Goal: Complete application form: Complete application form

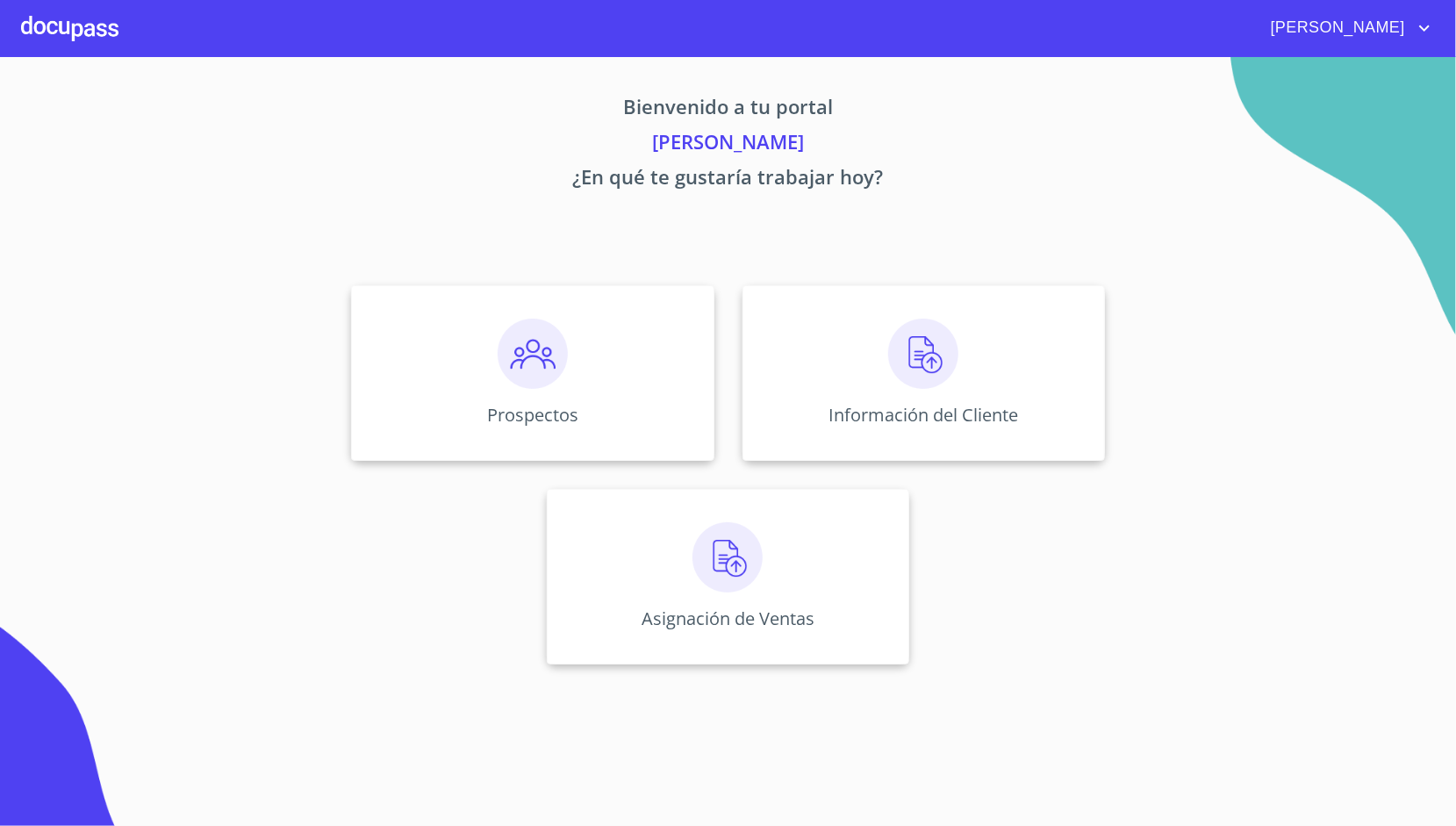
click at [811, 463] on div "Prospectos Información del Cliente Asignación de Ventas" at bounding box center [728, 475] width 1088 height 407
click at [807, 407] on div "Información del Cliente" at bounding box center [924, 373] width 363 height 176
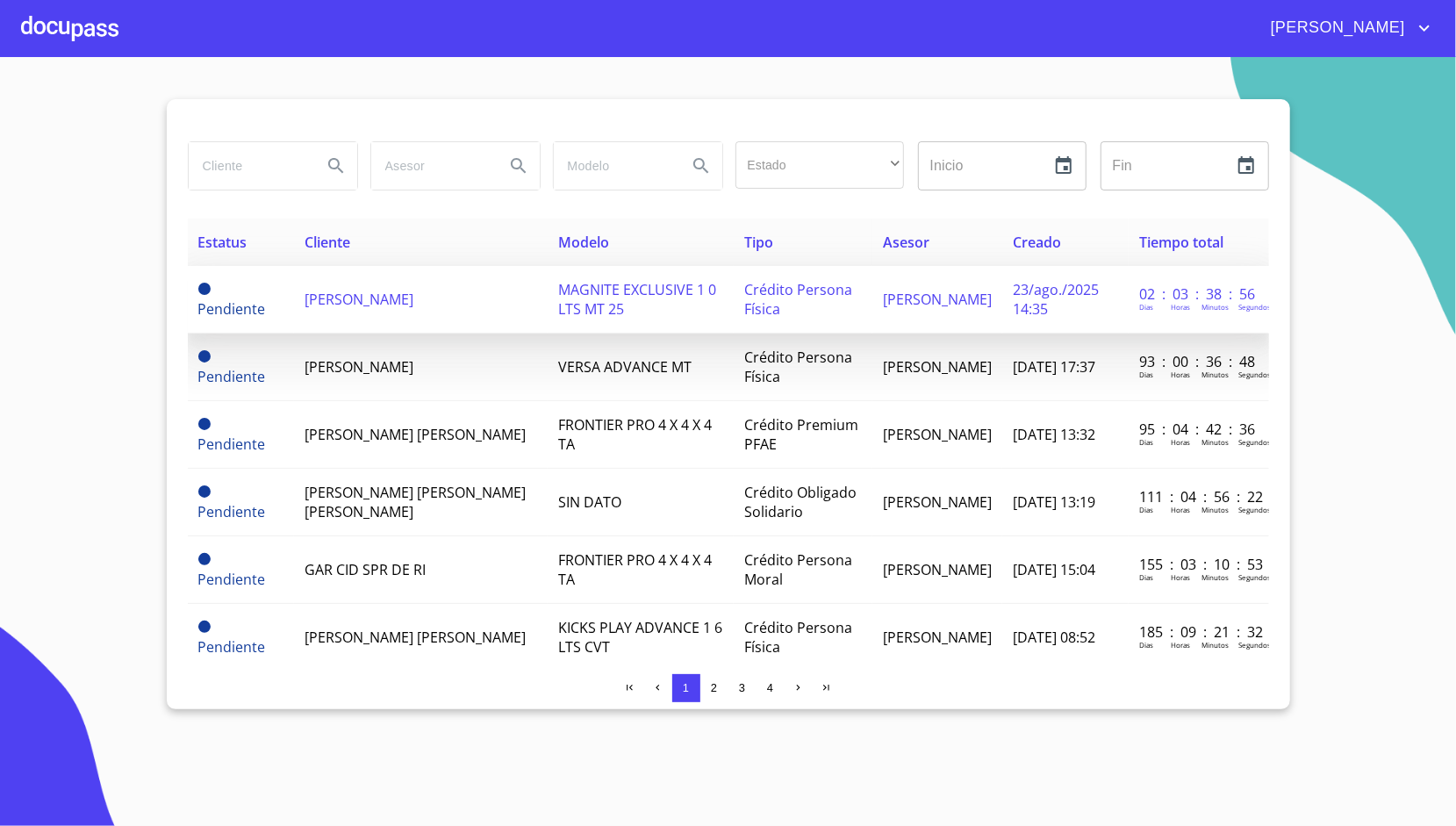
click at [478, 328] on td "[PERSON_NAME]" at bounding box center [421, 300] width 254 height 68
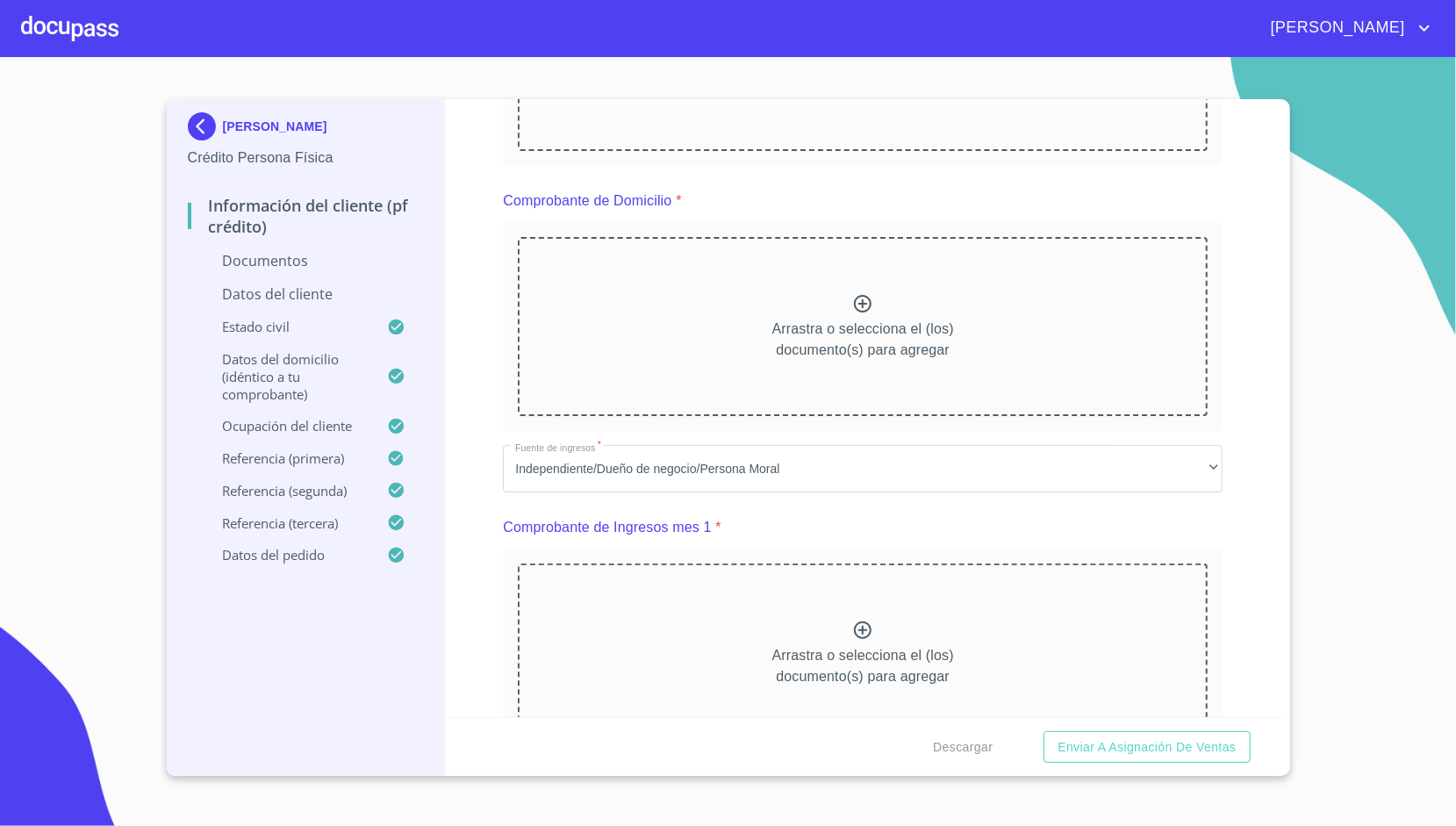
scroll to position [385, 0]
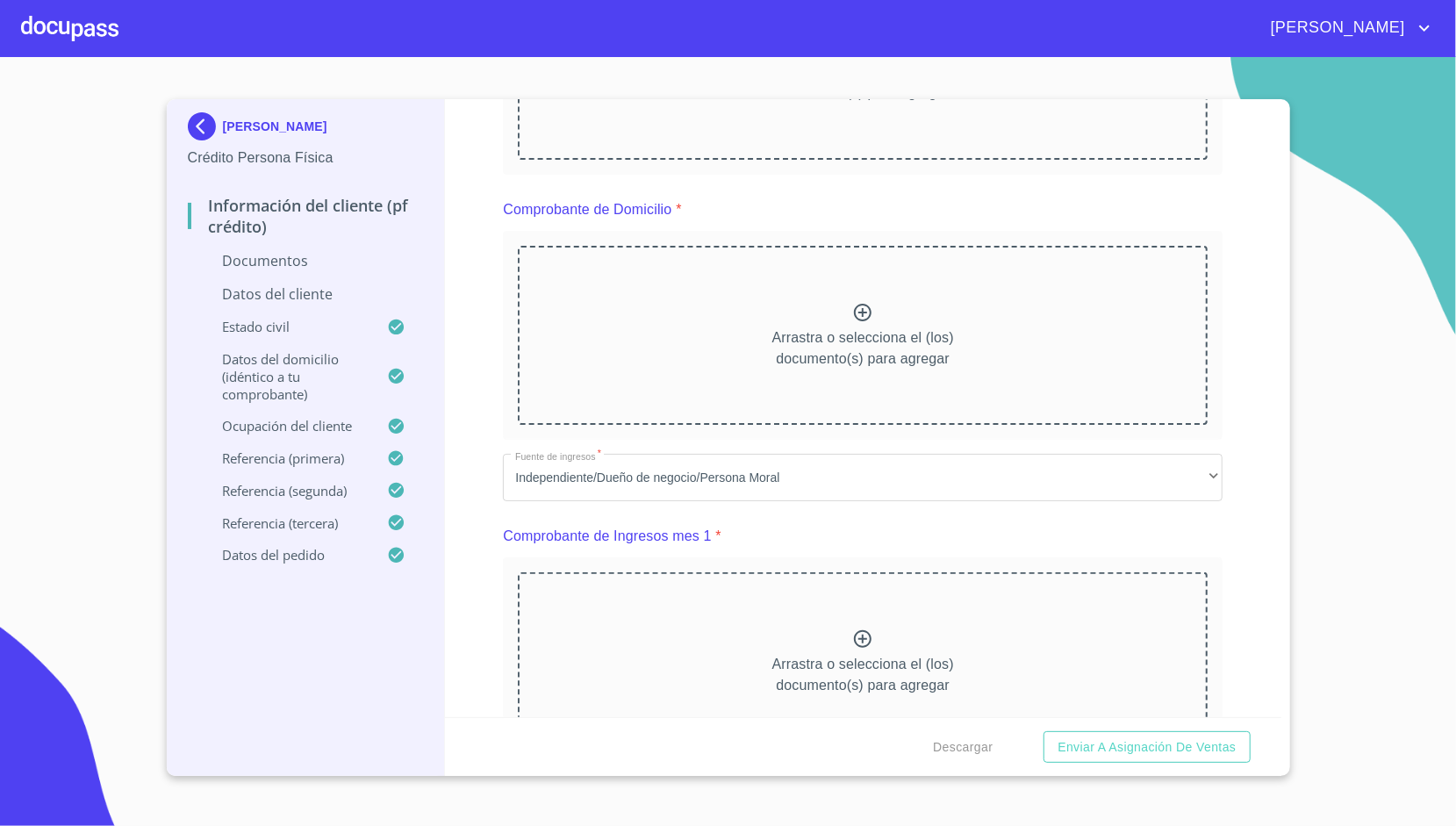
click at [481, 169] on div "Información del cliente (PF crédito) Documentos Documento de identificación.   …" at bounding box center [863, 408] width 837 height 618
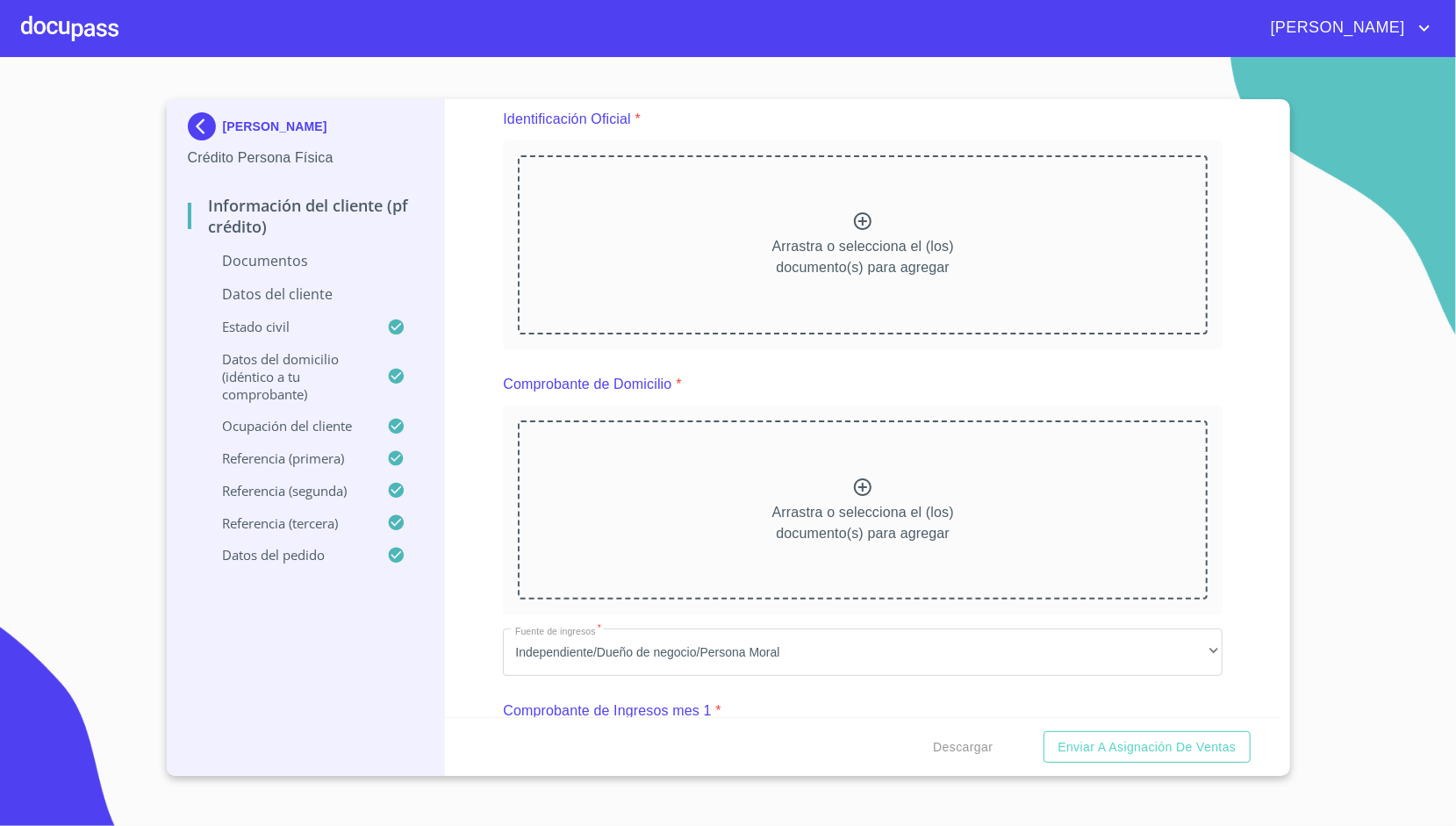
scroll to position [212, 0]
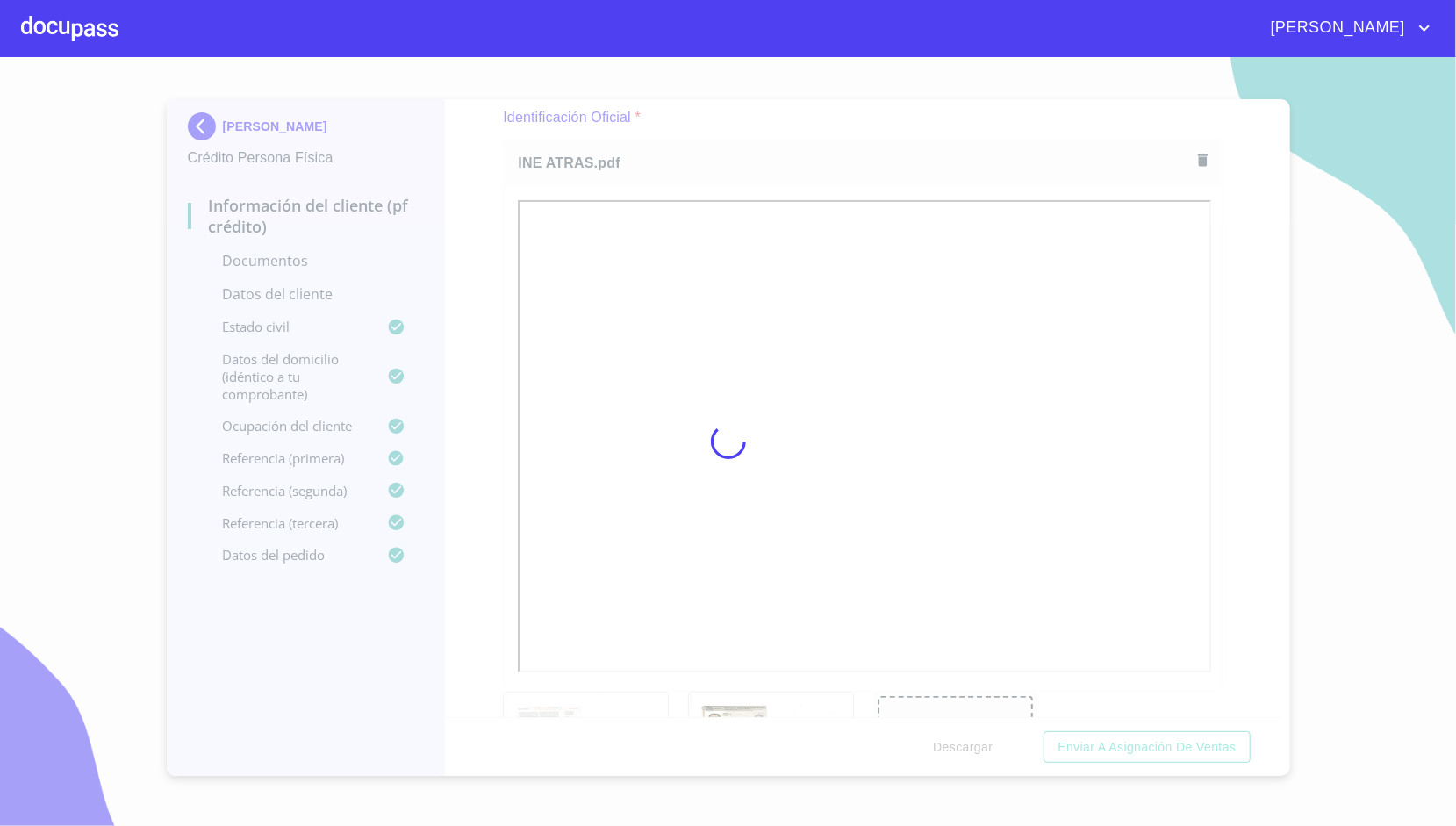
click at [478, 344] on div at bounding box center [728, 441] width 1456 height 769
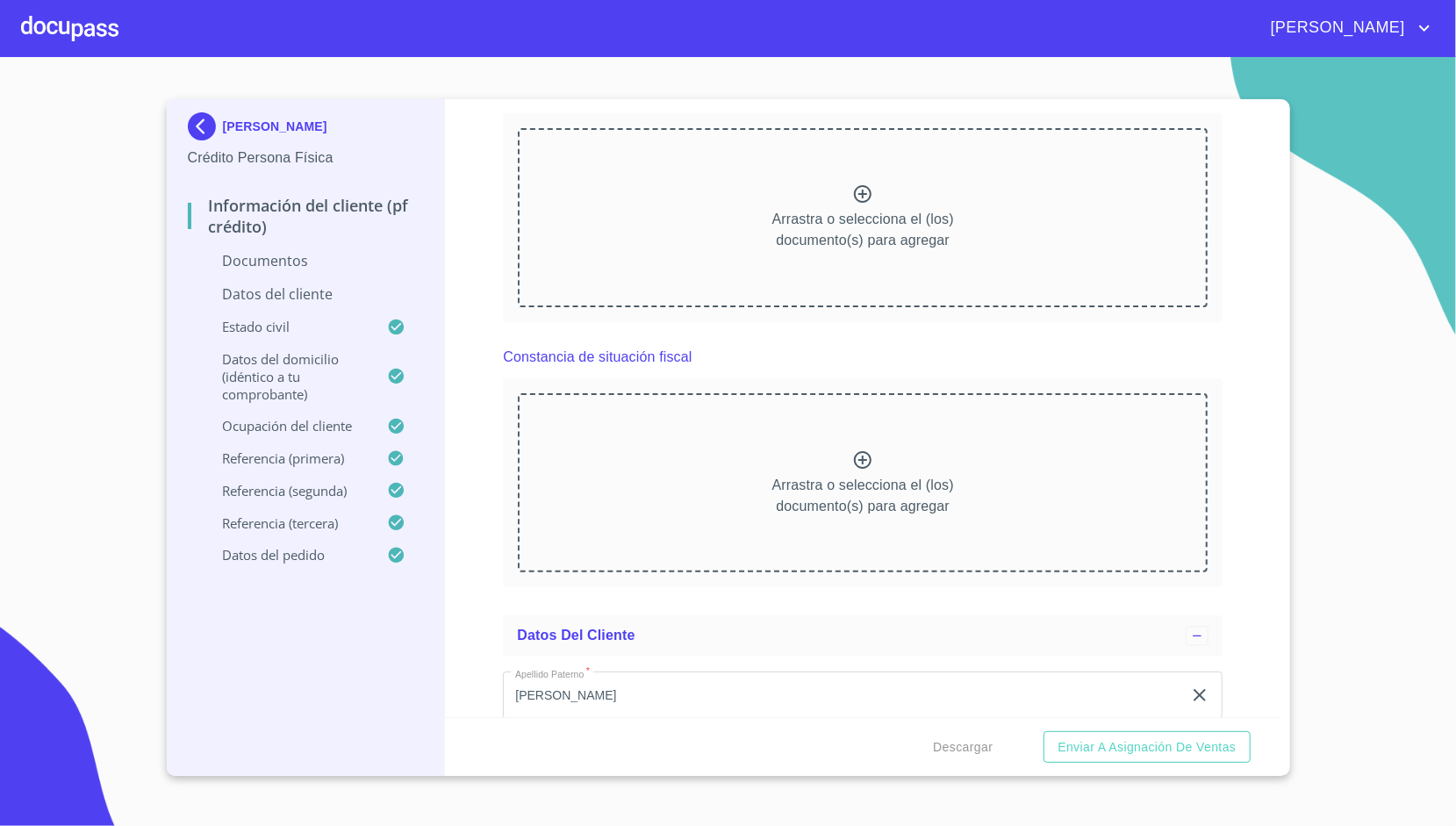
scroll to position [2114, 0]
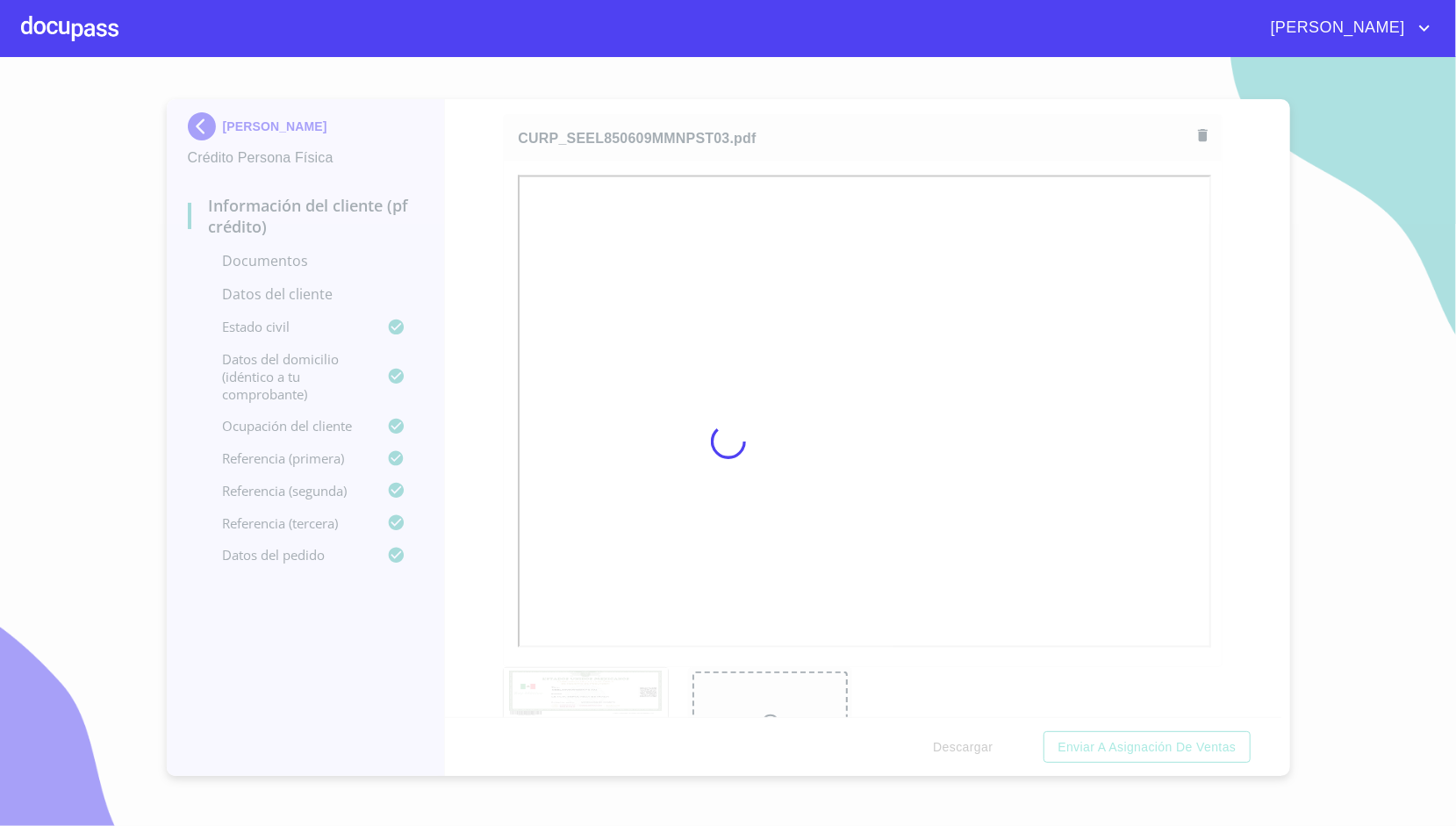
click at [484, 305] on div at bounding box center [728, 441] width 1456 height 769
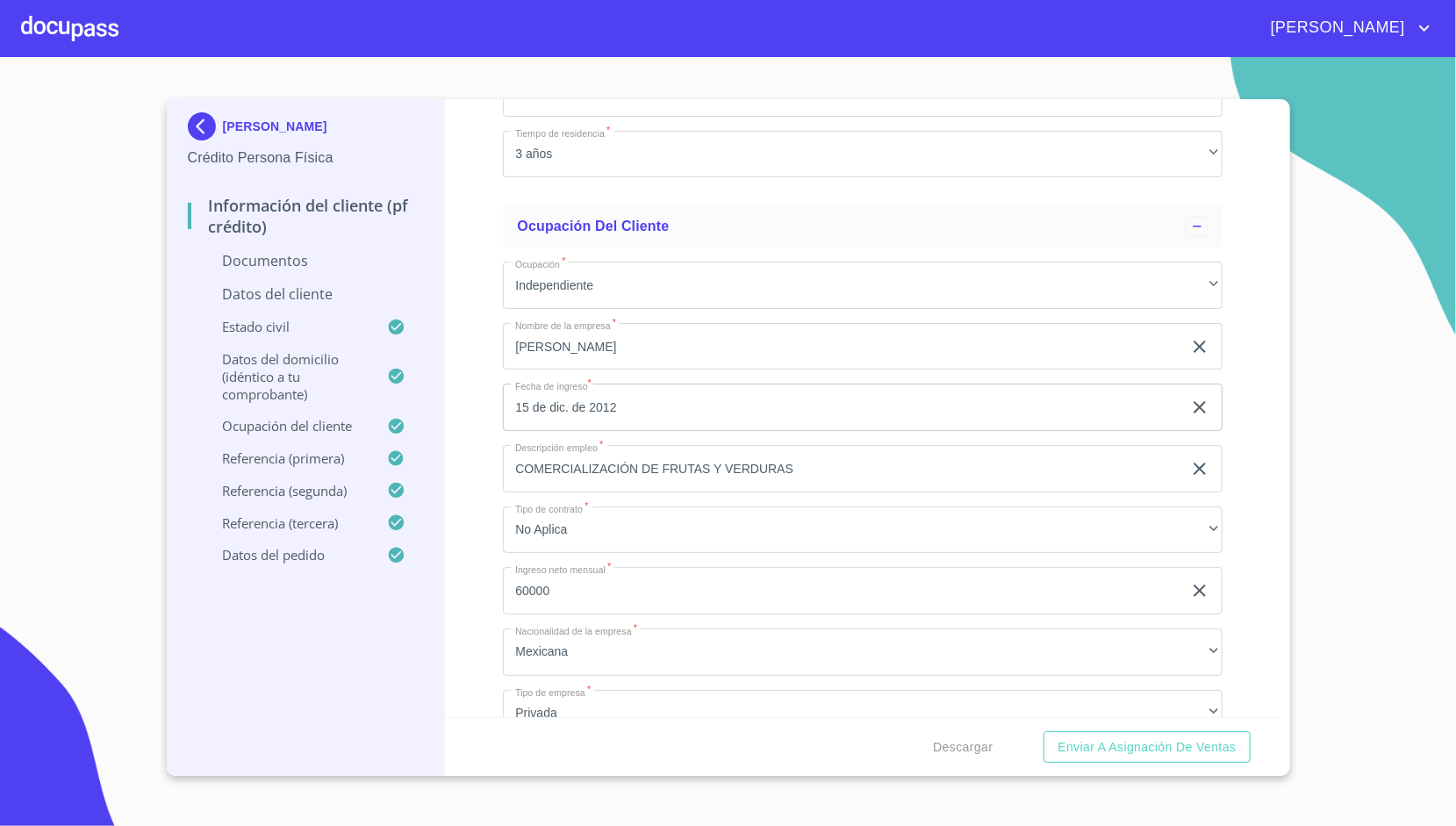
scroll to position [5442, 0]
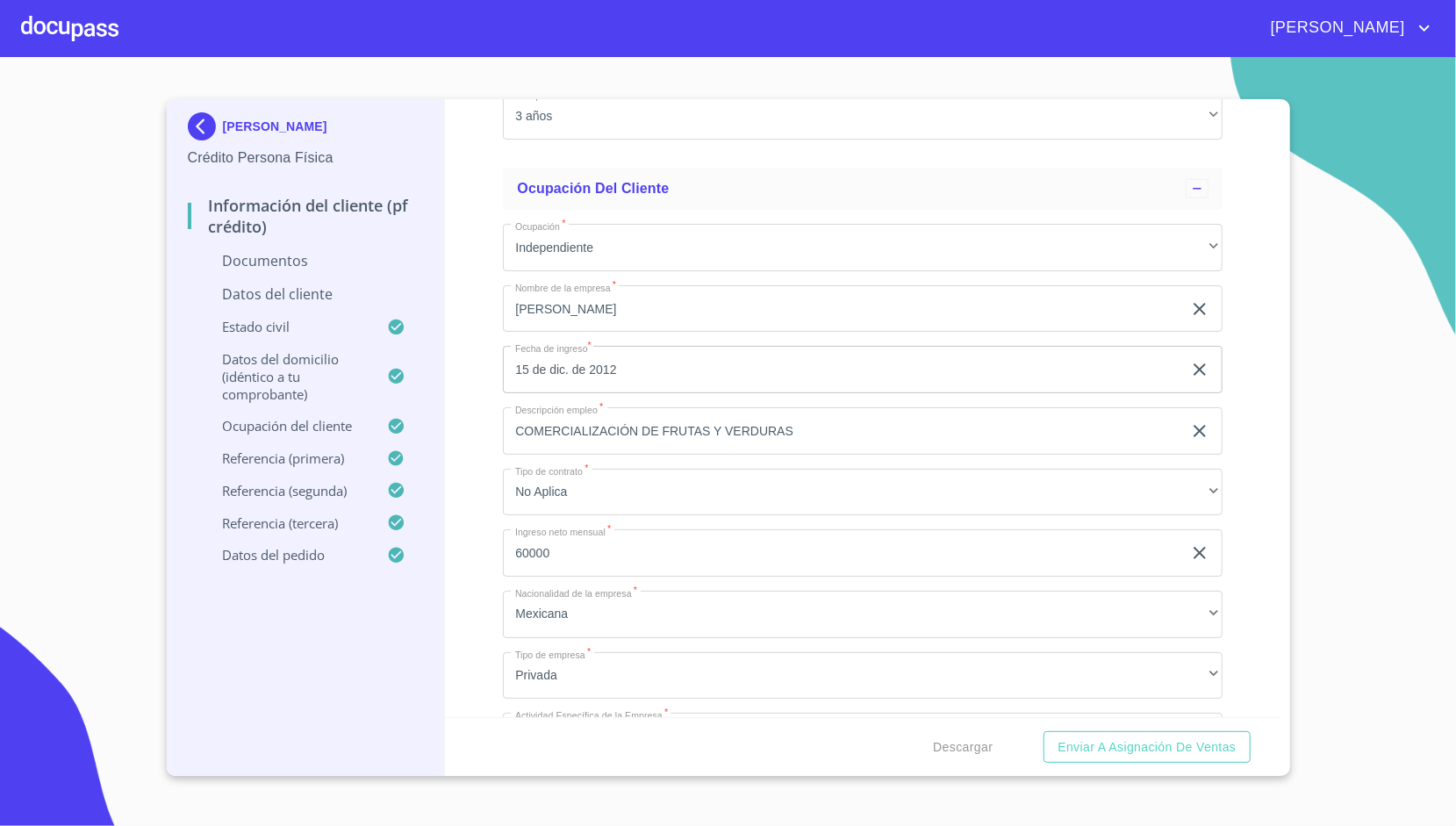
click at [460, 204] on div "Información del cliente (PF crédito) Documentos Documento de identificación.   …" at bounding box center [863, 408] width 837 height 618
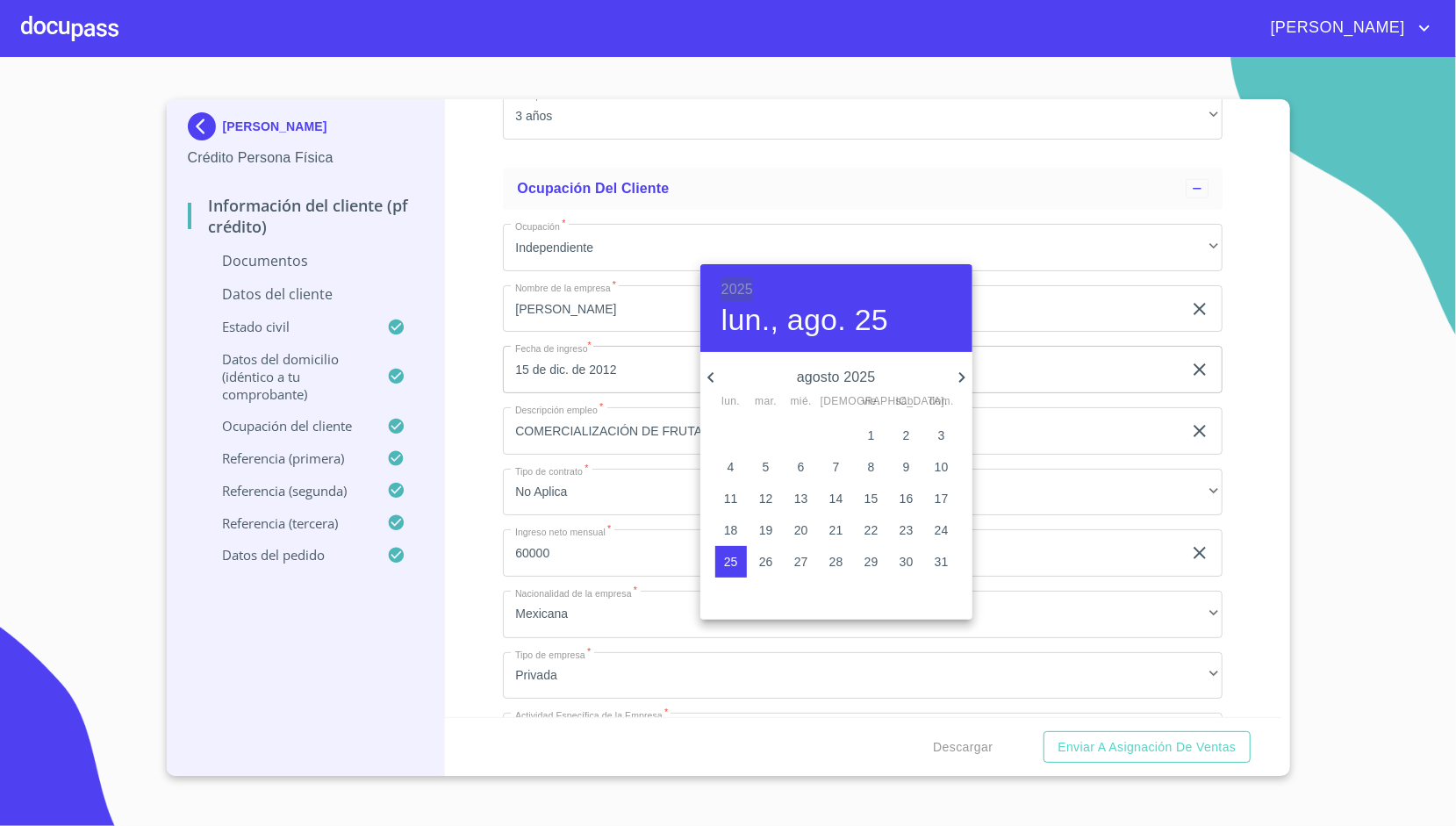
click at [734, 289] on h6 "2025" at bounding box center [737, 289] width 32 height 24
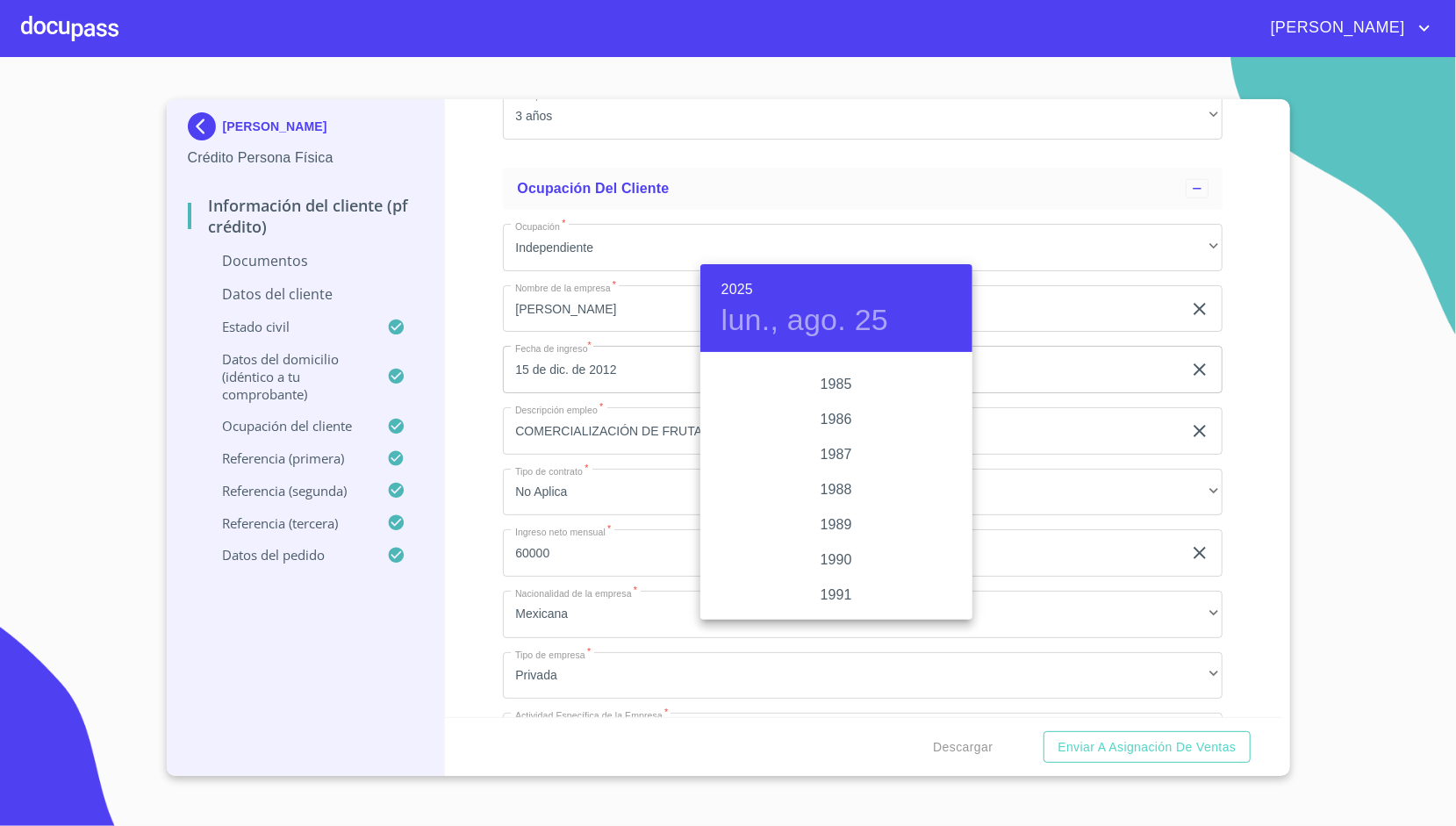
scroll to position [2091, 0]
click at [832, 389] on div "1985" at bounding box center [837, 387] width 272 height 35
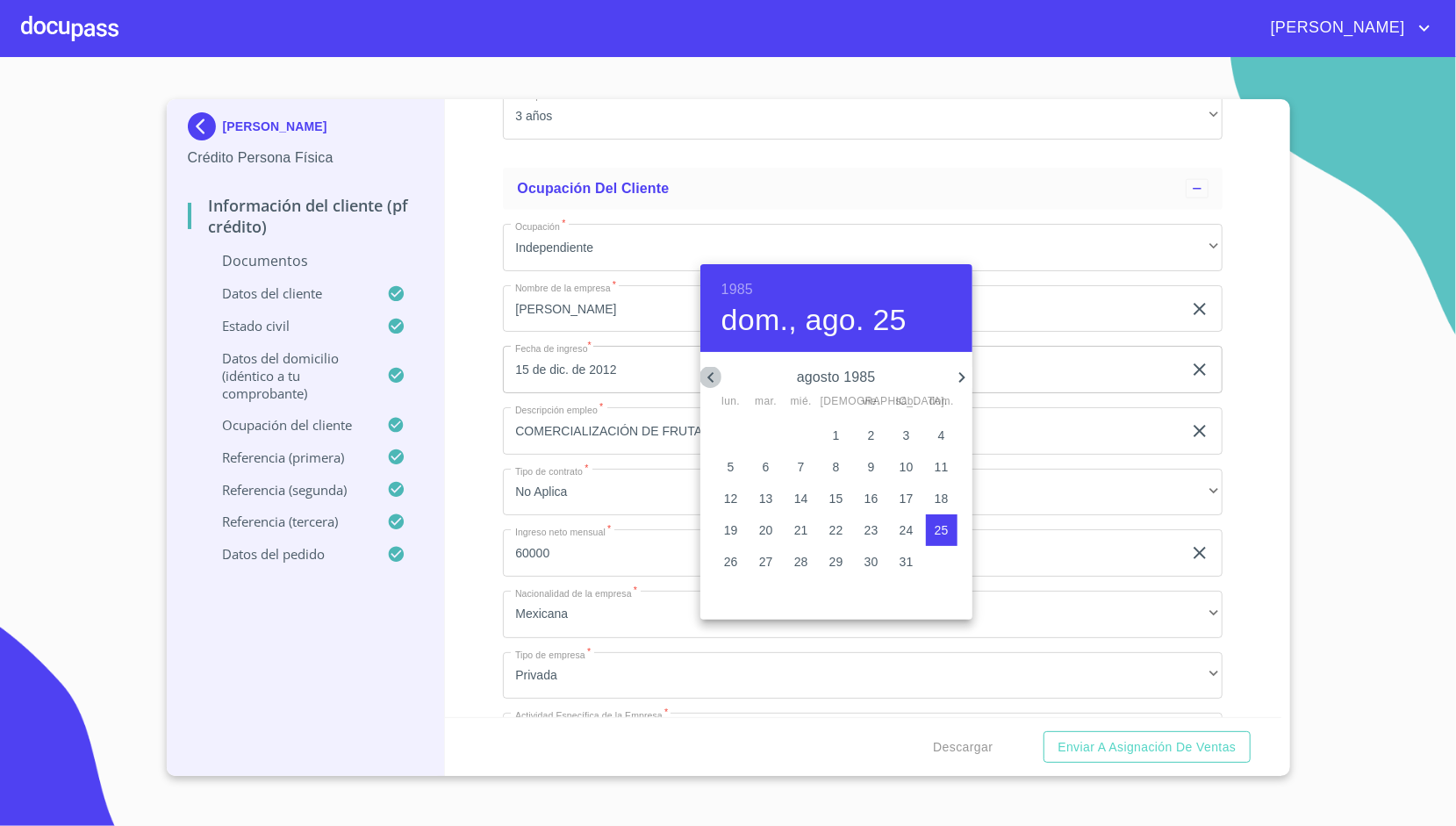
click at [703, 373] on icon "button" at bounding box center [712, 377] width 21 height 21
click at [936, 461] on span "9" at bounding box center [941, 467] width 32 height 17
type input "9 de jun. de 1985"
click at [483, 249] on div at bounding box center [728, 413] width 1456 height 826
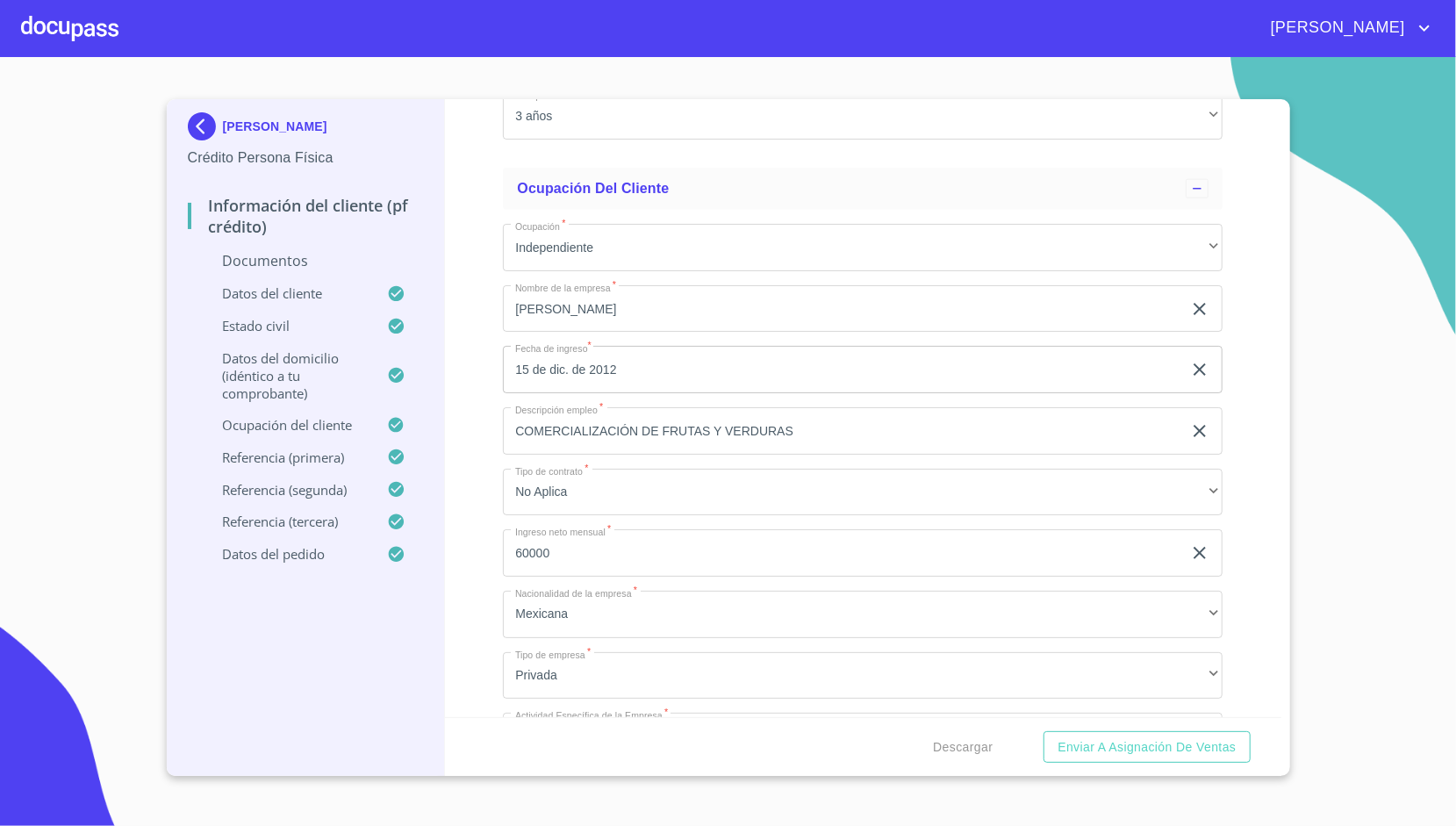
click at [483, 249] on div "Información del cliente (PF crédito) Documentos Documento de identificación.   …" at bounding box center [863, 408] width 837 height 618
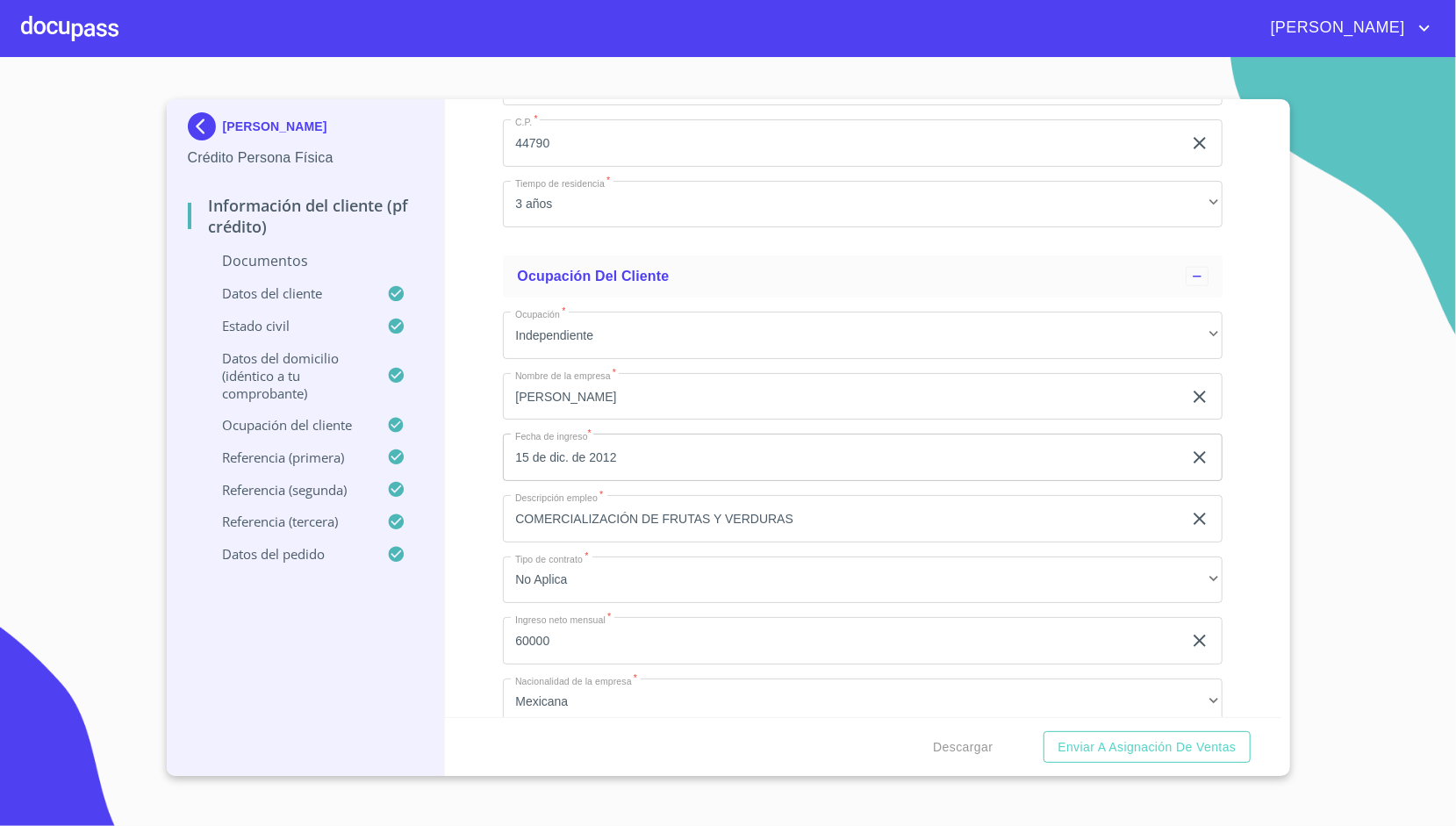
scroll to position [5360, 0]
type input "2517492037"
click at [478, 421] on div "Información del cliente (PF crédito) Documentos Documento de identificación.   …" at bounding box center [863, 408] width 837 height 618
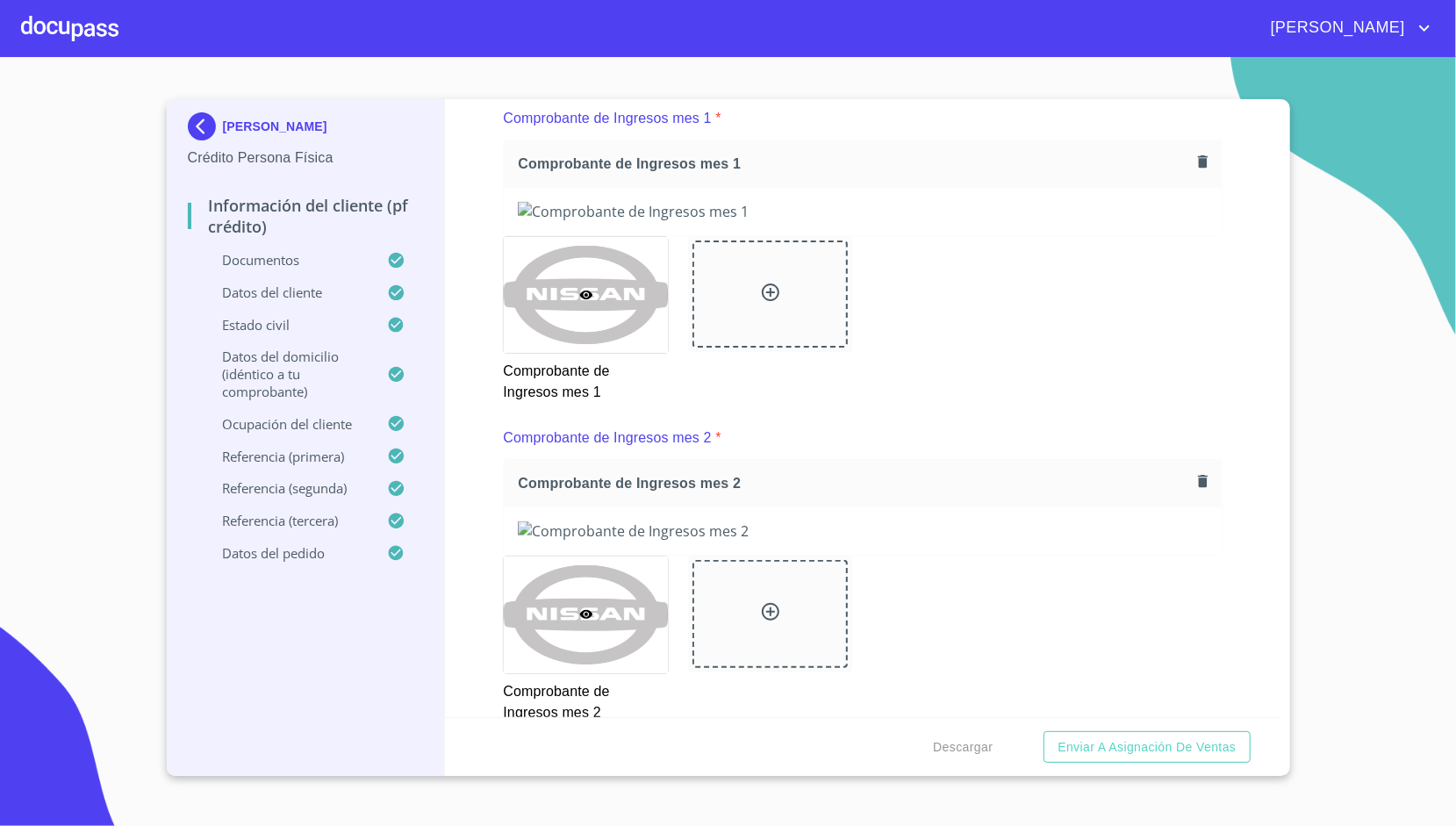
scroll to position [1349, 0]
click at [1156, 751] on span "Enviar a Asignación de Ventas" at bounding box center [1147, 747] width 179 height 22
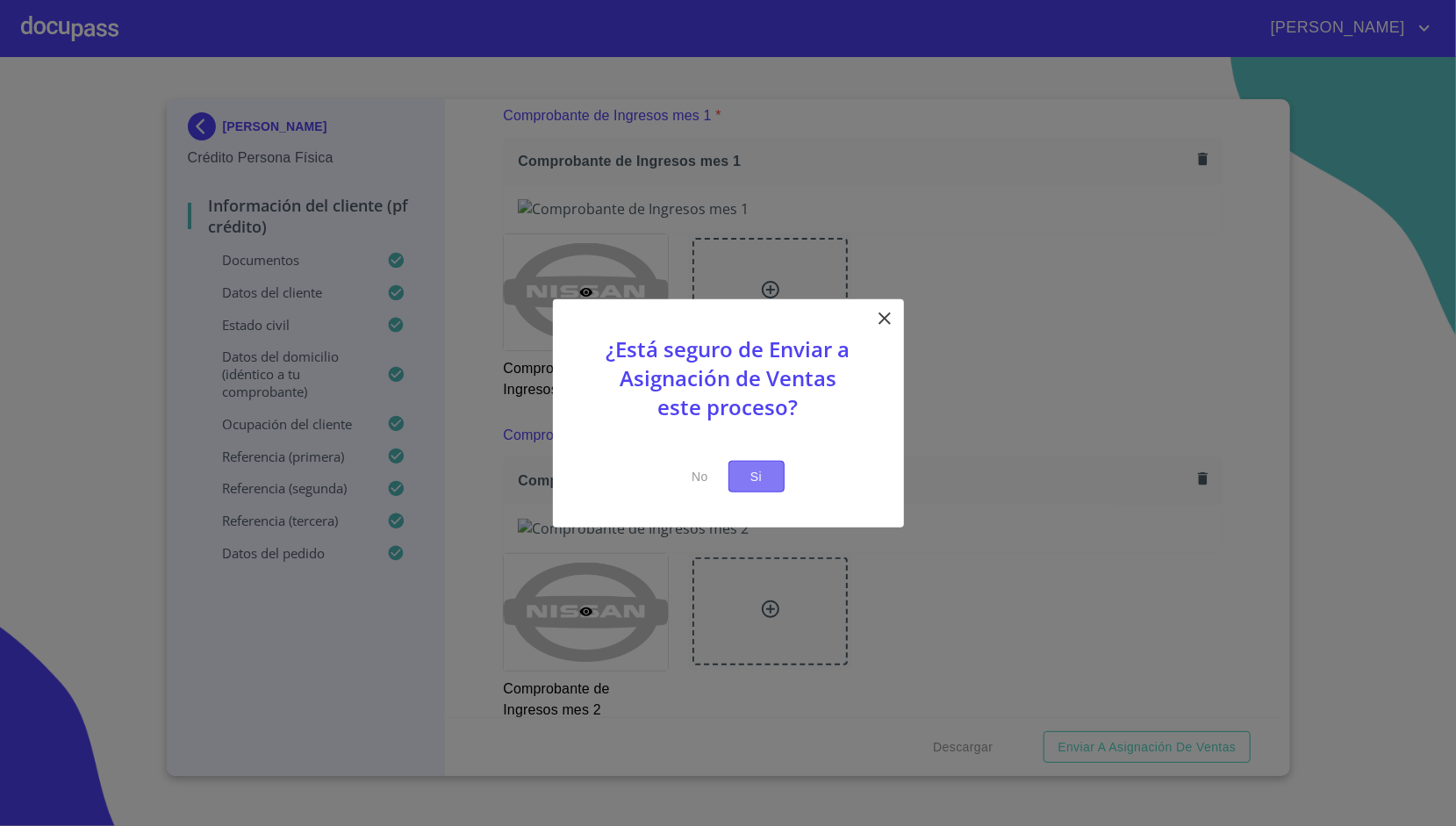
click at [764, 482] on span "Si" at bounding box center [756, 476] width 28 height 22
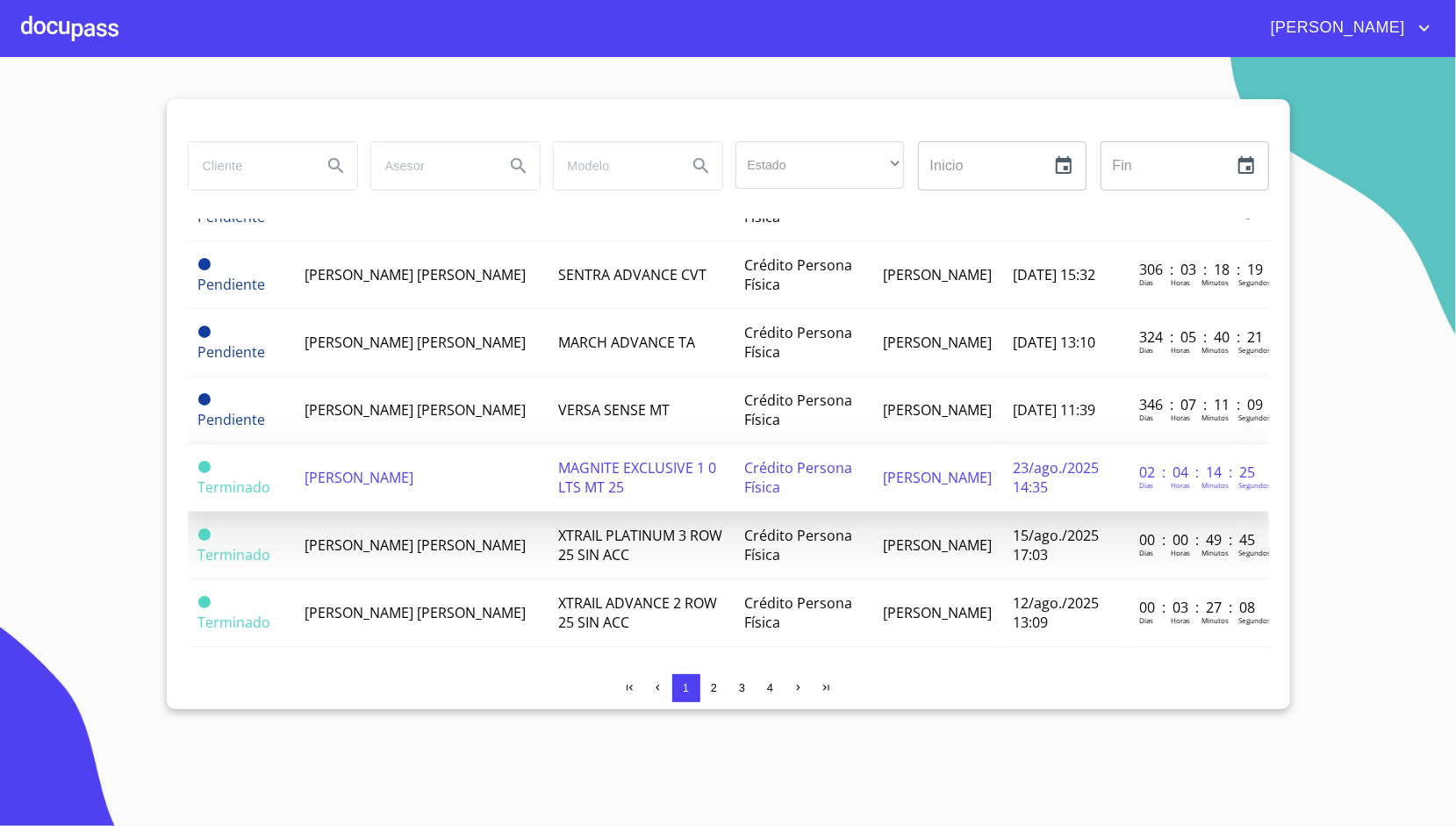
scroll to position [635, 0]
click at [402, 474] on span "[PERSON_NAME]" at bounding box center [359, 475] width 109 height 19
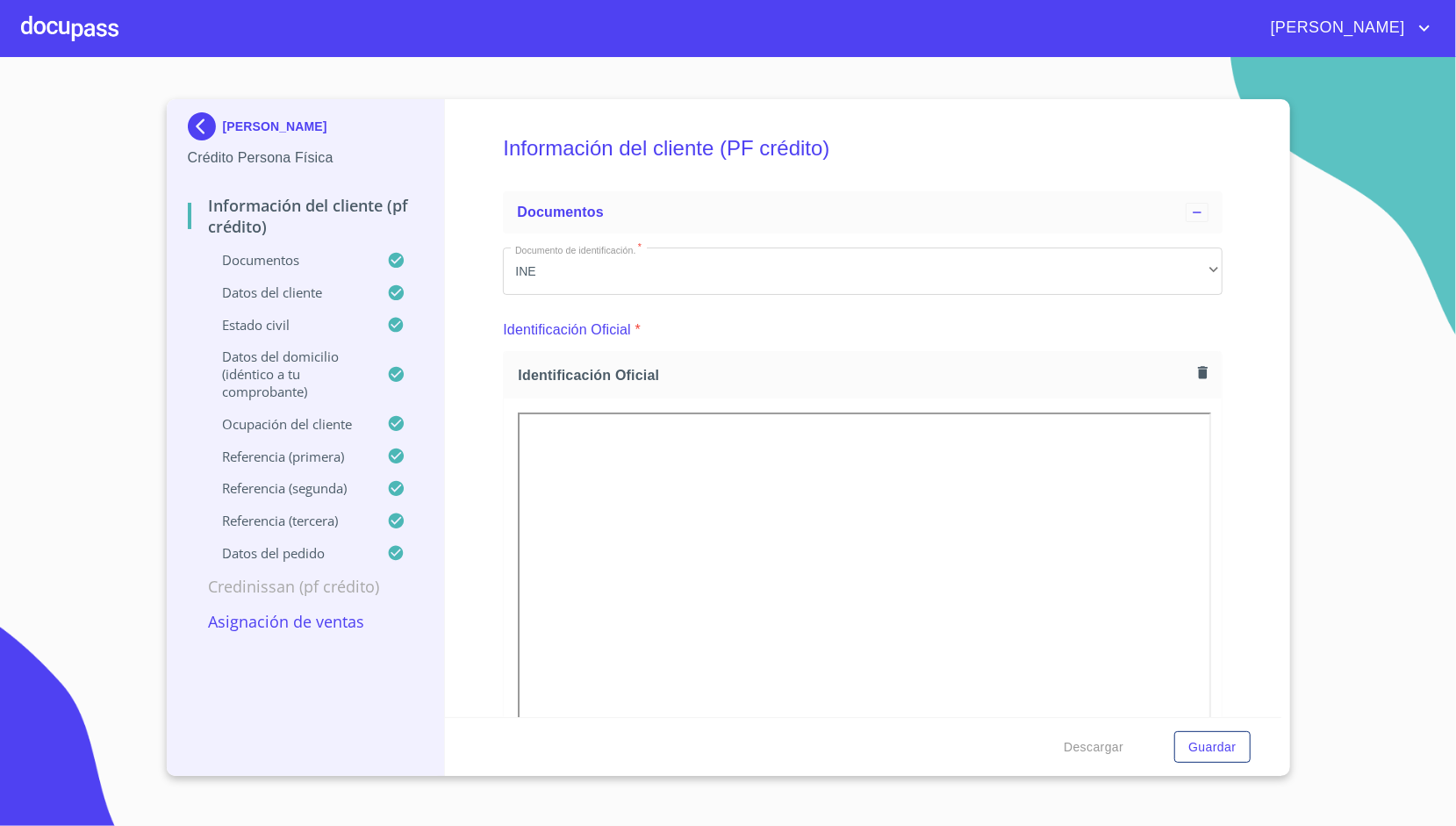
click at [293, 632] on p "Asignación de Ventas" at bounding box center [306, 621] width 237 height 21
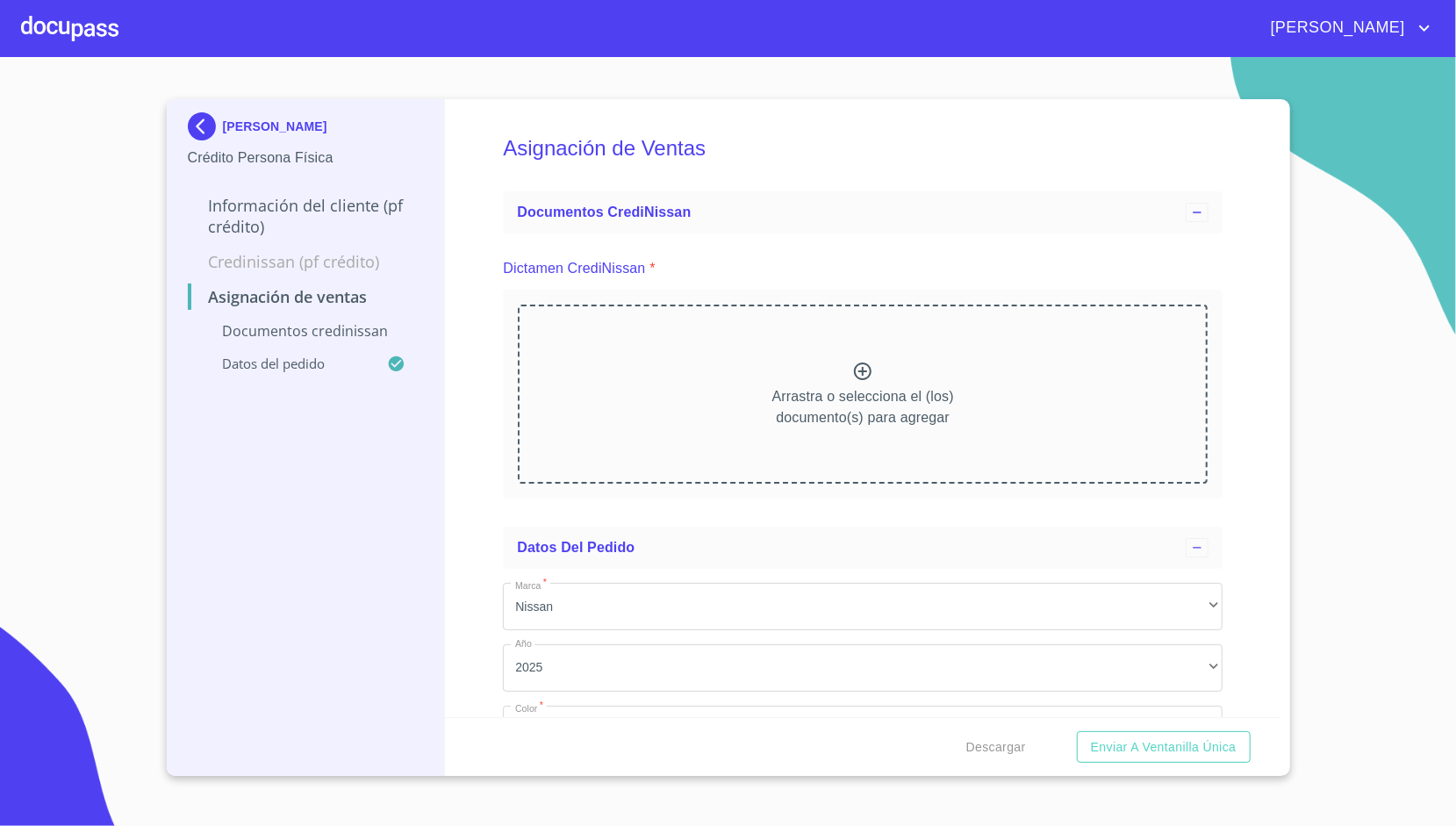
click at [360, 208] on p "Información del cliente (PF crédito)" at bounding box center [306, 216] width 237 height 42
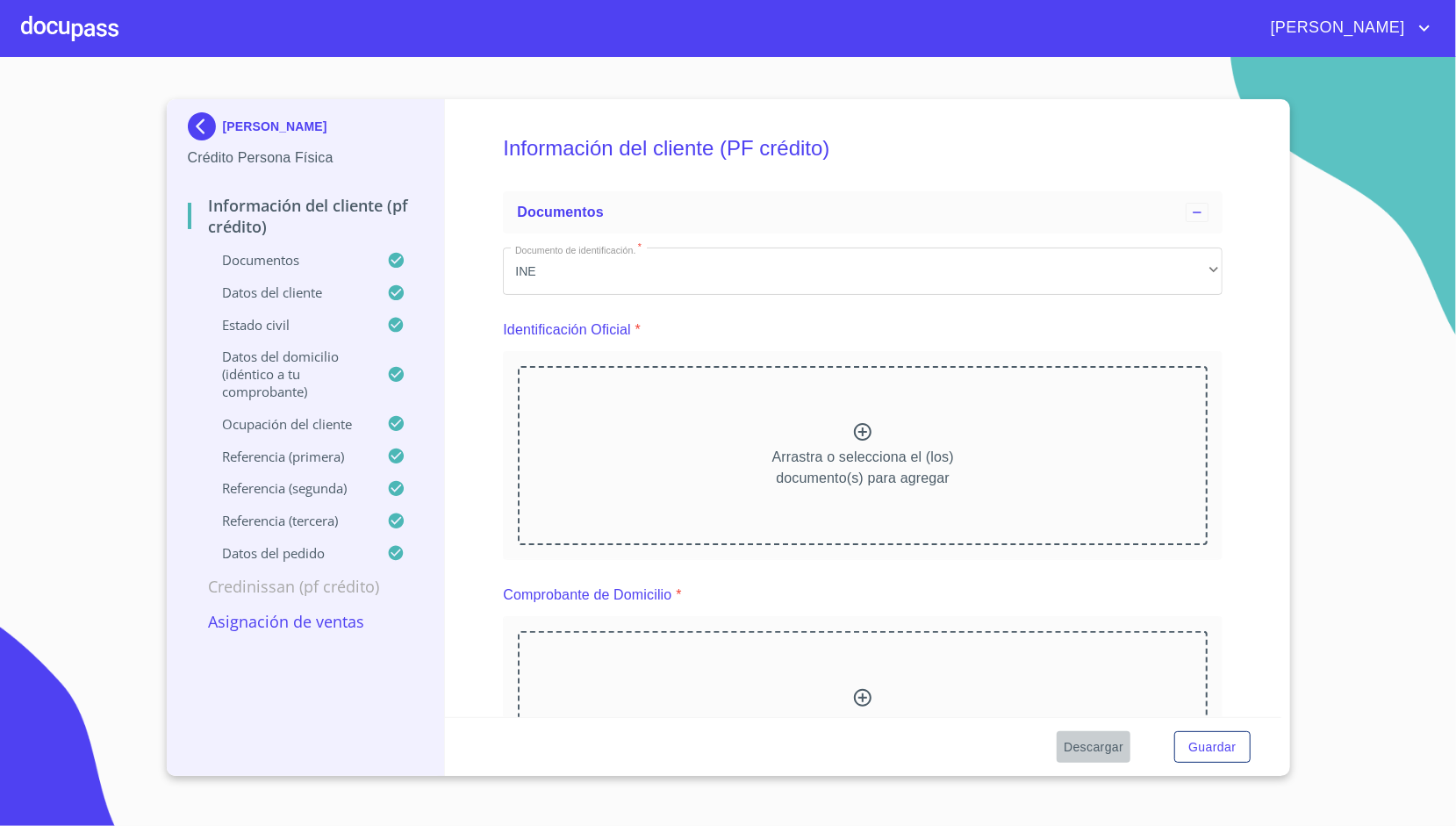
click at [1088, 744] on span "Descargar" at bounding box center [1094, 747] width 60 height 22
